Goal: Check status

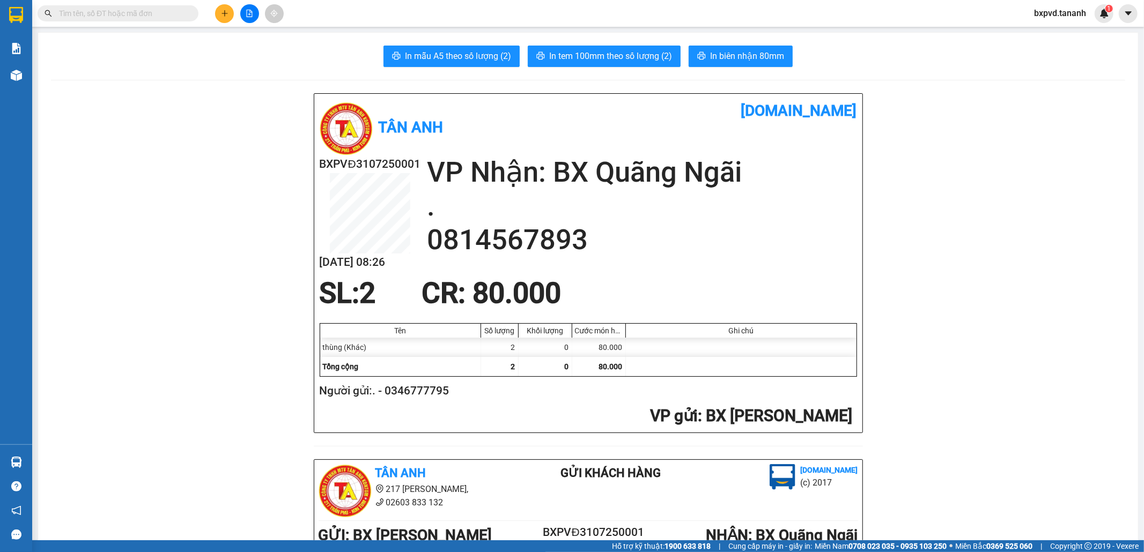
click at [181, 18] on input "text" at bounding box center [122, 14] width 127 height 12
click at [172, 14] on input "text" at bounding box center [122, 14] width 127 height 12
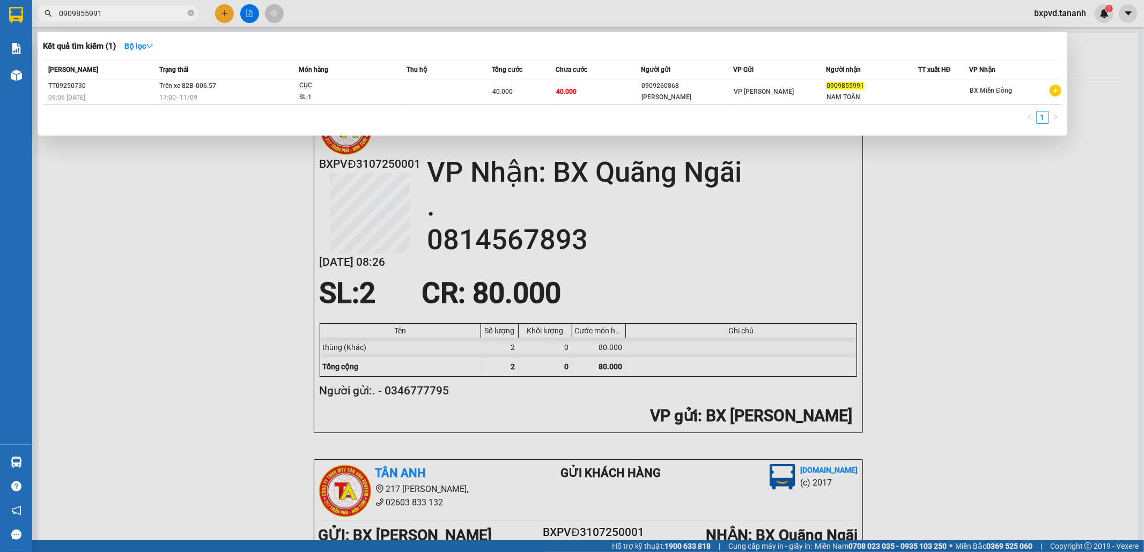
type input "0909855991"
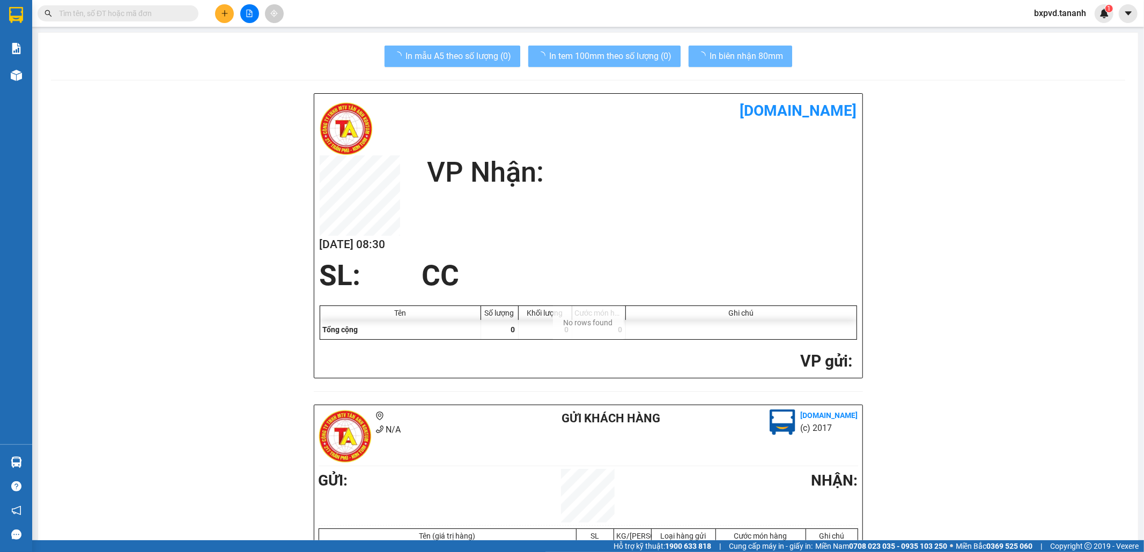
click at [132, 14] on input "text" at bounding box center [122, 14] width 127 height 12
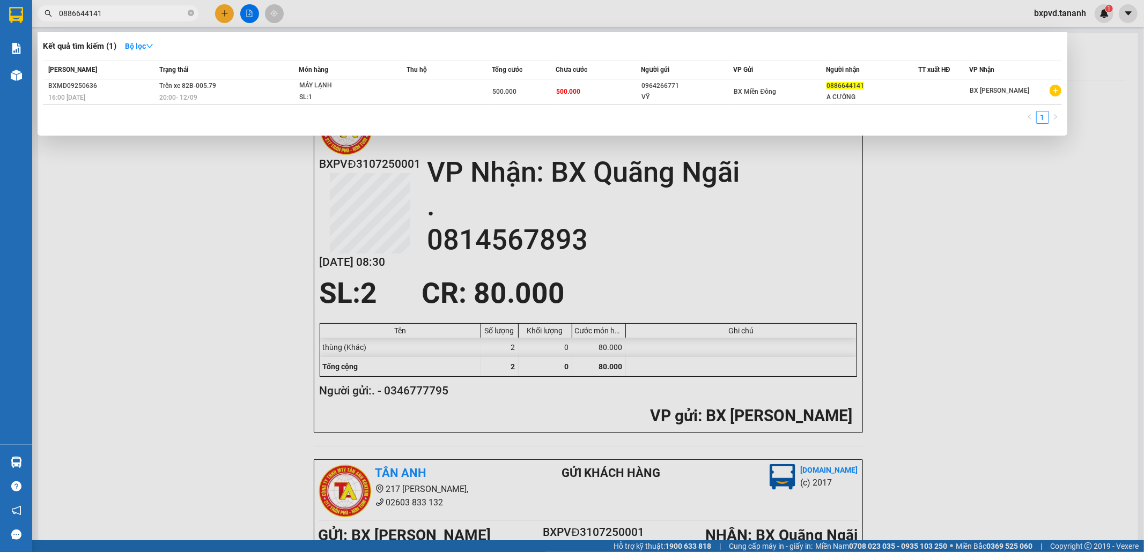
type input "0886644141"
click at [1000, 286] on div at bounding box center [572, 276] width 1144 height 552
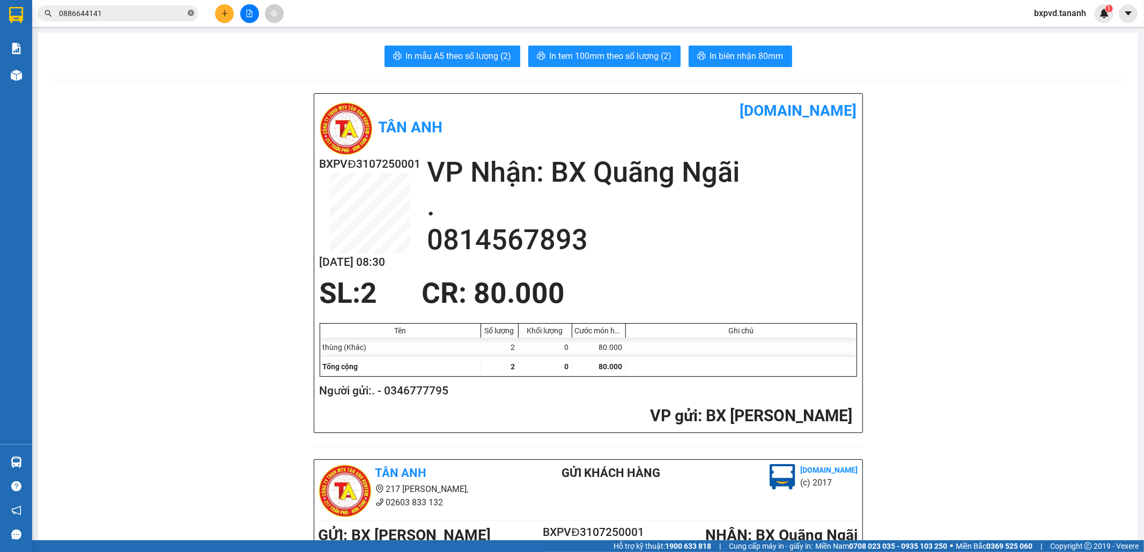
click at [188, 14] on icon "close-circle" at bounding box center [191, 13] width 6 height 6
click at [143, 14] on input "text" at bounding box center [122, 14] width 127 height 12
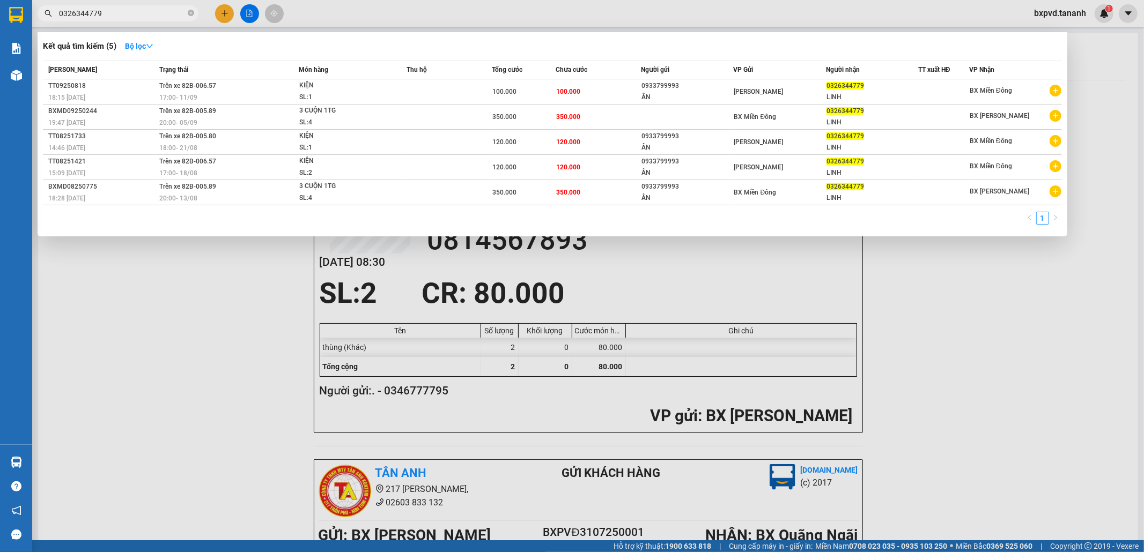
type input "0326344779"
click at [905, 276] on div at bounding box center [572, 276] width 1144 height 552
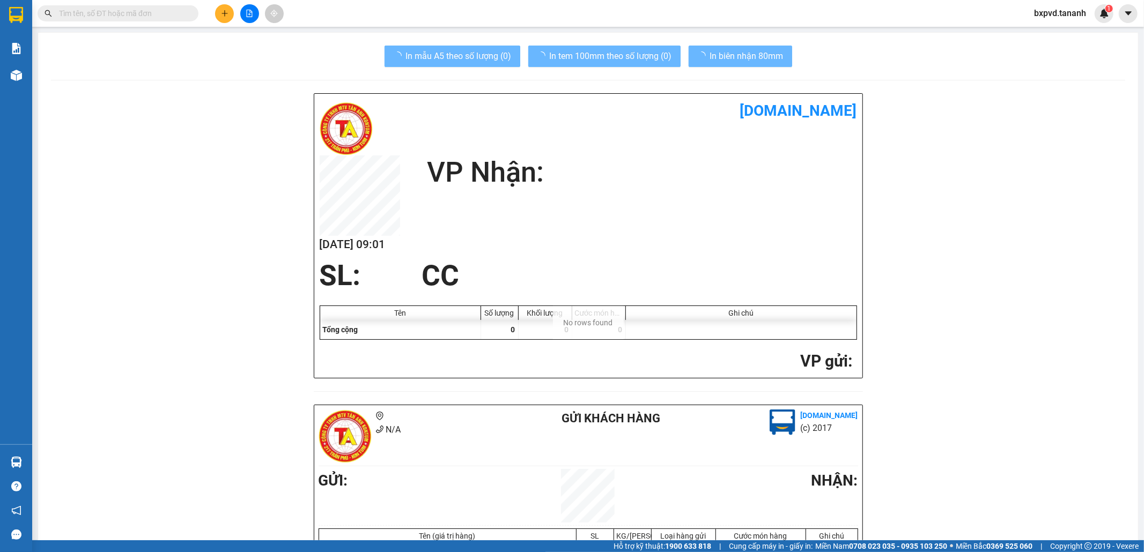
click at [167, 14] on input "text" at bounding box center [122, 14] width 127 height 12
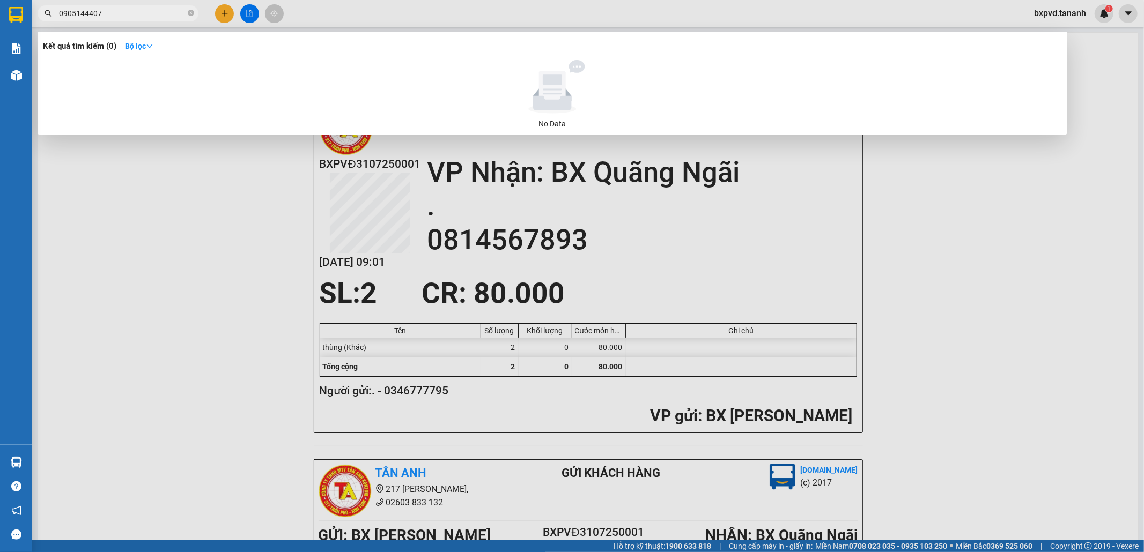
type input "0905144407"
click at [1059, 222] on div at bounding box center [572, 276] width 1144 height 552
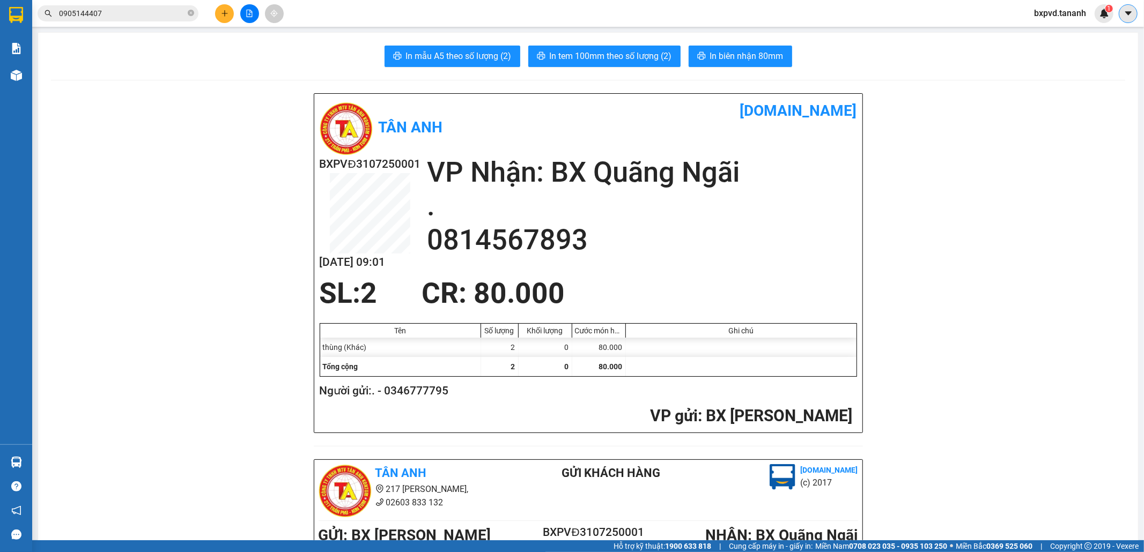
click at [1125, 15] on icon "caret-down" at bounding box center [1129, 14] width 10 height 10
